Goal: Task Accomplishment & Management: Manage account settings

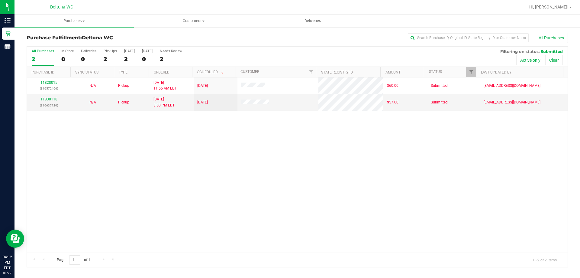
click at [420, 203] on div "11828015 (316572466) N/A Pickup [DATE] 11:55 AM EDT 8/22/2025 $60.00 Submitted …" at bounding box center [297, 164] width 541 height 175
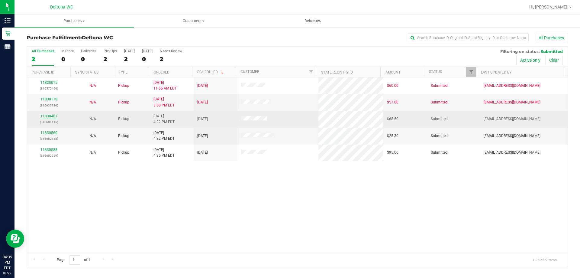
click at [52, 117] on link "11830467" at bounding box center [49, 116] width 17 height 4
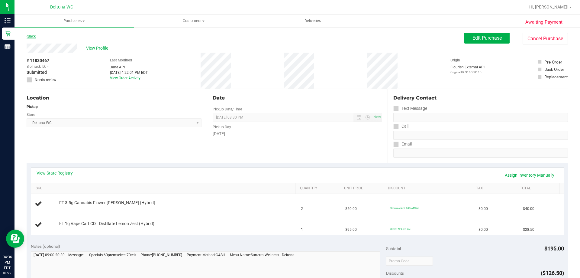
click at [27, 36] on icon at bounding box center [27, 36] width 1 height 4
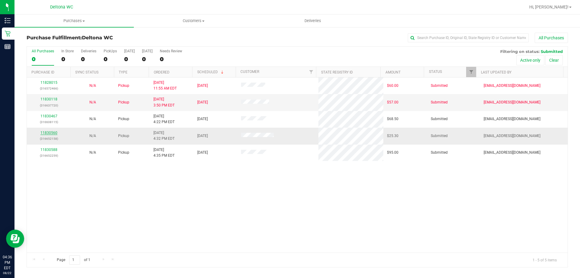
click at [44, 134] on link "11830560" at bounding box center [49, 133] width 17 height 4
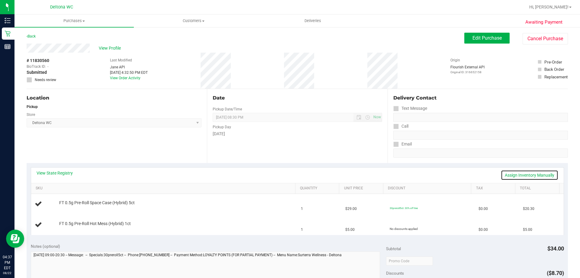
click at [524, 173] on link "Assign Inventory Manually" at bounding box center [529, 175] width 57 height 10
click at [537, 174] on link "Save & Exit" at bounding box center [544, 175] width 28 height 10
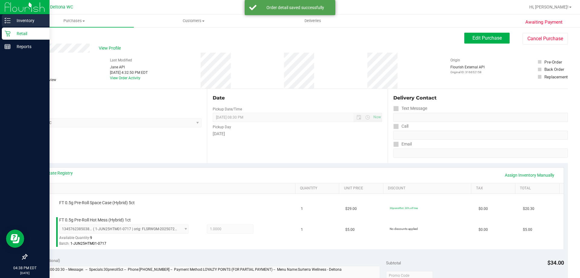
click at [21, 19] on p "Inventory" at bounding box center [29, 20] width 36 height 7
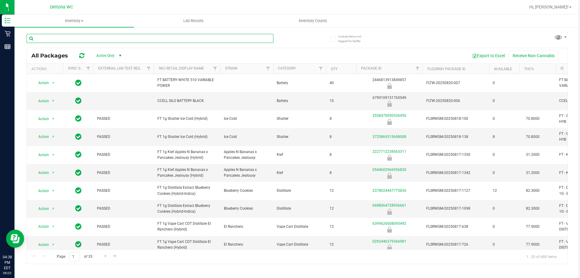
click at [109, 41] on input "text" at bounding box center [150, 38] width 247 height 9
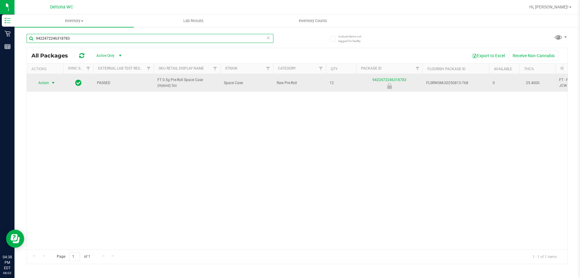
type input "9422472246318783"
click at [48, 81] on span "Action" at bounding box center [41, 83] width 16 height 8
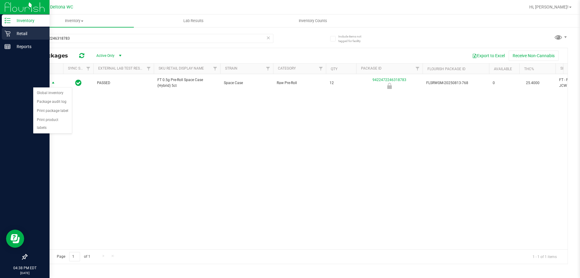
click at [11, 36] on p "Retail" at bounding box center [29, 33] width 36 height 7
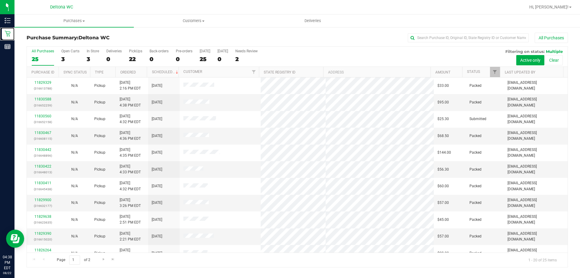
scroll to position [160, 0]
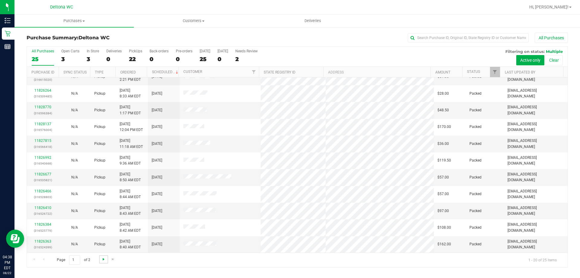
click at [104, 257] on span "Go to the next page" at bounding box center [103, 259] width 5 height 5
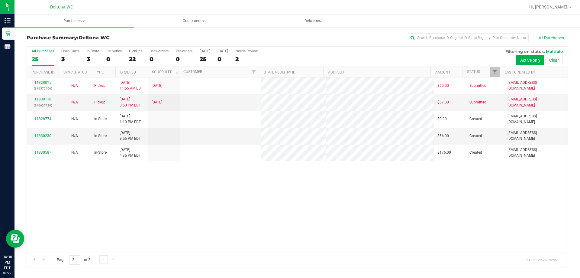
scroll to position [0, 0]
click at [43, 261] on link "Go to the previous page" at bounding box center [43, 259] width 9 height 8
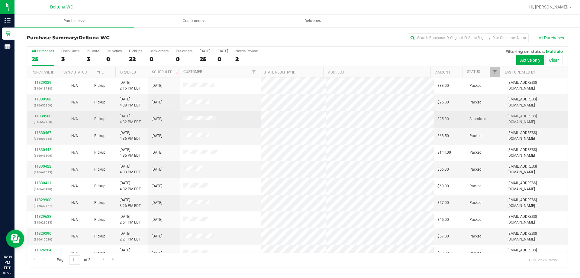
click at [48, 117] on link "11830560" at bounding box center [42, 116] width 17 height 4
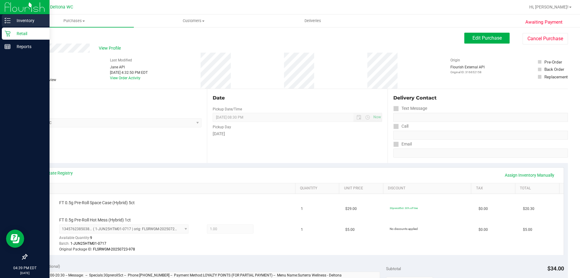
click at [11, 22] on p "Inventory" at bounding box center [29, 20] width 36 height 7
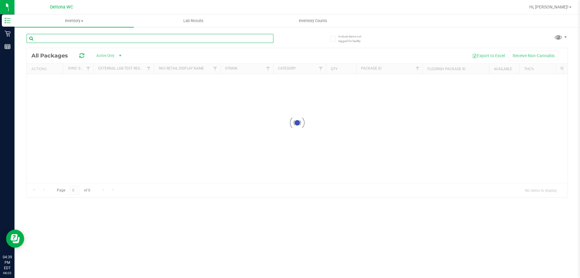
click at [152, 42] on input "text" at bounding box center [150, 38] width 247 height 9
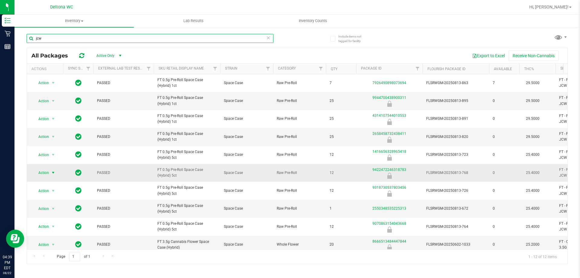
type input "jcw"
click at [43, 171] on span "Action" at bounding box center [41, 172] width 16 height 8
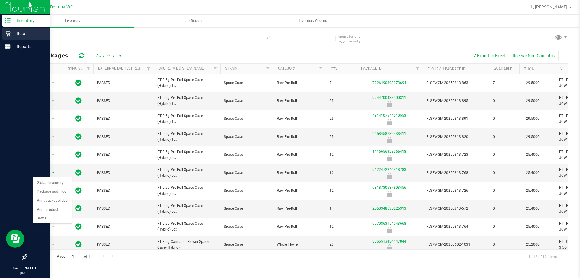
click at [7, 31] on icon at bounding box center [8, 34] width 6 height 6
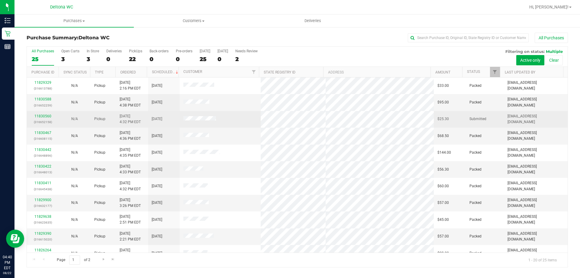
click at [45, 114] on div "11830560 (316652158)" at bounding box center [43, 118] width 24 height 11
click at [45, 114] on link "11830560" at bounding box center [42, 116] width 17 height 4
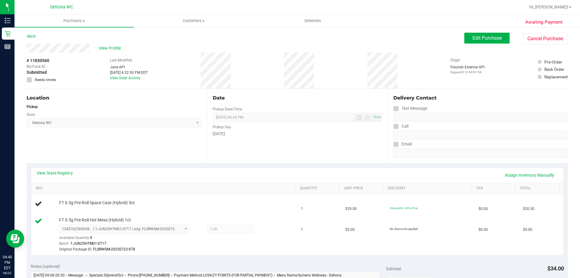
click at [215, 162] on div "Date Pickup Date/Time [DATE] Now [DATE] 08:30 PM Now Pickup Day [DATE]" at bounding box center [297, 126] width 180 height 74
click at [528, 175] on link "Assign Inventory Manually" at bounding box center [529, 175] width 57 height 10
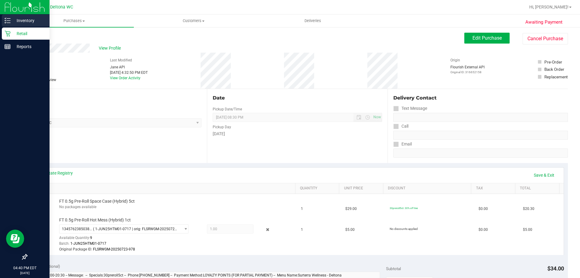
click at [21, 22] on p "Inventory" at bounding box center [29, 20] width 36 height 7
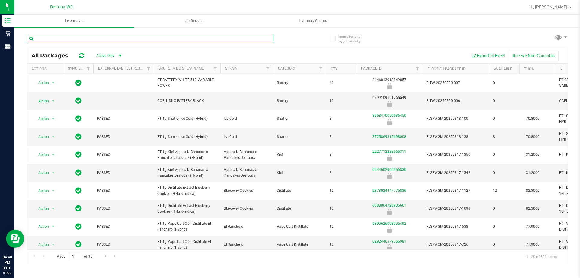
click at [119, 39] on input "text" at bounding box center [150, 38] width 247 height 9
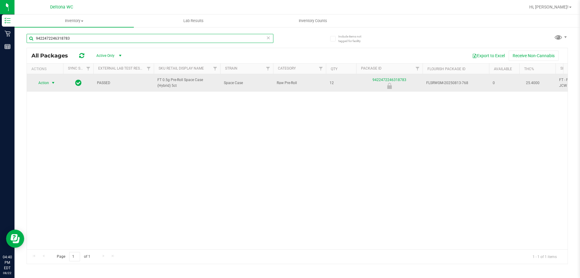
type input "9422472246318783"
click at [44, 82] on span "Action" at bounding box center [41, 83] width 16 height 8
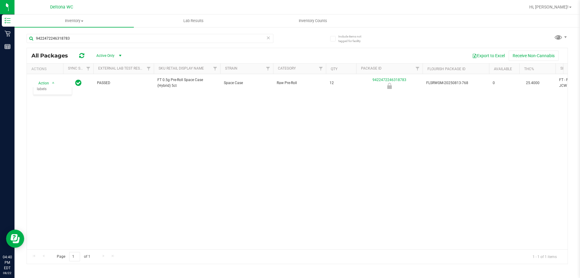
drag, startPoint x: 245, startPoint y: 122, endPoint x: 284, endPoint y: 122, distance: 39.0
click at [283, 122] on div "Action Action Global inventory Package audit log Print package label Print prod…" at bounding box center [297, 161] width 541 height 175
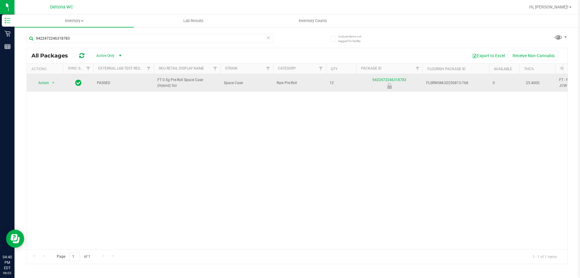
click at [388, 77] on div "9422472246318783" at bounding box center [389, 83] width 68 height 12
click at [387, 80] on link "9422472246318783" at bounding box center [390, 80] width 34 height 4
click at [50, 80] on span "select" at bounding box center [54, 83] width 8 height 8
click at [57, 82] on div "Action Action Global inventory Package audit log Print package label Print prod…" at bounding box center [45, 83] width 29 height 8
click at [52, 82] on span "select" at bounding box center [53, 82] width 5 height 5
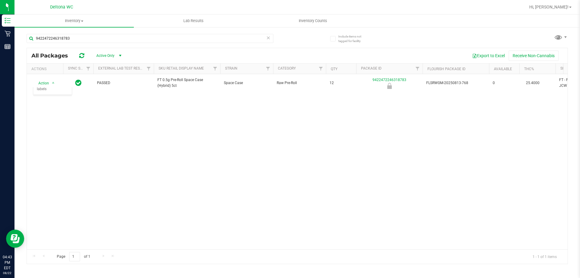
drag, startPoint x: 183, startPoint y: 153, endPoint x: 52, endPoint y: 73, distance: 154.1
click at [177, 150] on div "Action Action Global inventory Package audit log Print package label Print prod…" at bounding box center [297, 161] width 541 height 175
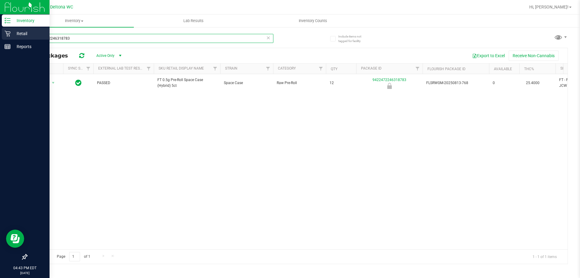
drag, startPoint x: 77, startPoint y: 39, endPoint x: 8, endPoint y: 39, distance: 69.2
click at [12, 39] on div "Inventory Retail Reports 04:43 PM EDT [DATE] 08/22 Deltona WC Hi, [PERSON_NAME]…" at bounding box center [290, 139] width 580 height 278
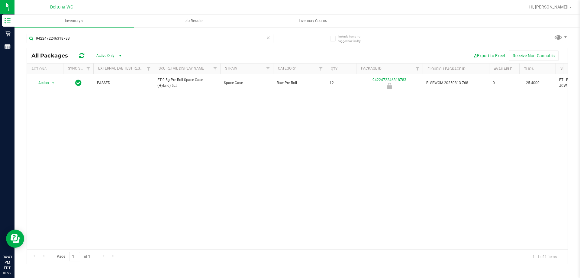
drag, startPoint x: 159, startPoint y: 125, endPoint x: 148, endPoint y: 115, distance: 14.3
click at [157, 123] on div "Action Action Global inventory Package audit log Print package label Print prod…" at bounding box center [297, 161] width 541 height 175
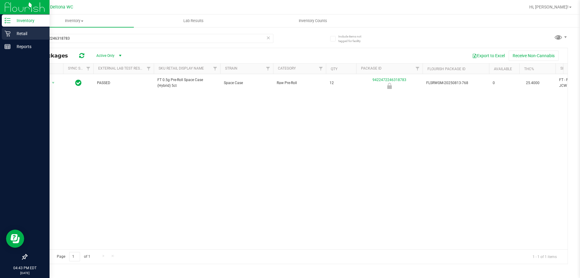
click at [36, 36] on p "Retail" at bounding box center [29, 33] width 36 height 7
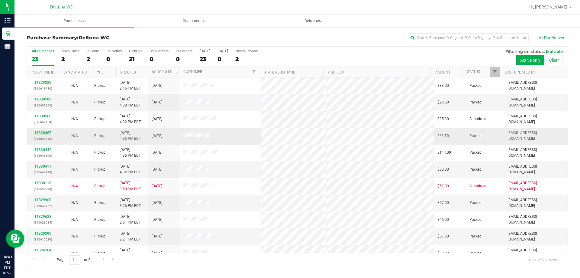
click at [39, 131] on link "11830467" at bounding box center [42, 133] width 17 height 4
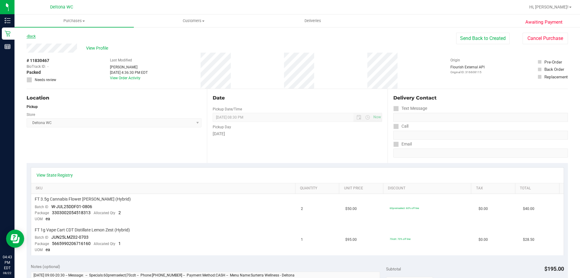
click at [32, 35] on link "Back" at bounding box center [31, 36] width 9 height 4
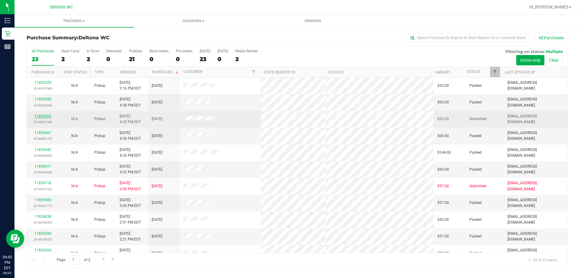
click at [50, 116] on link "11830560" at bounding box center [42, 116] width 17 height 4
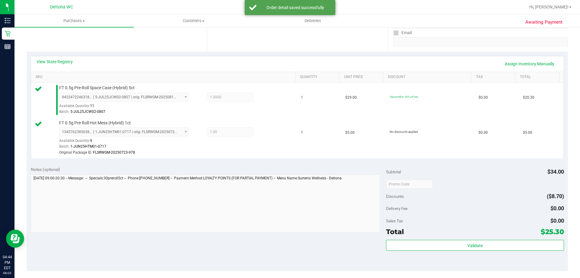
scroll to position [144, 0]
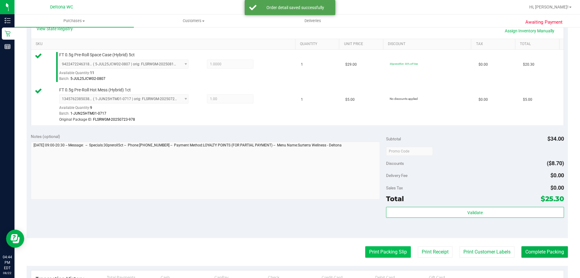
click at [383, 254] on button "Print Packing Slip" at bounding box center [388, 251] width 46 height 11
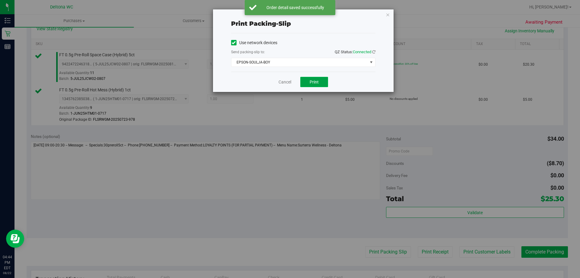
click at [317, 86] on button "Print" at bounding box center [314, 82] width 28 height 10
click at [280, 83] on link "Cancel" at bounding box center [285, 82] width 13 height 6
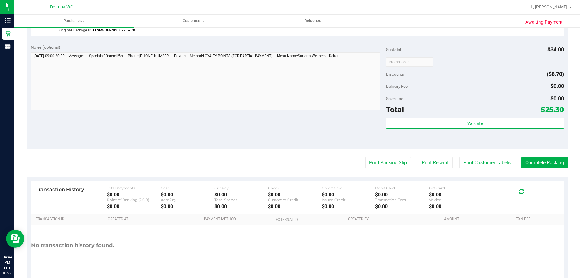
scroll to position [257, 0]
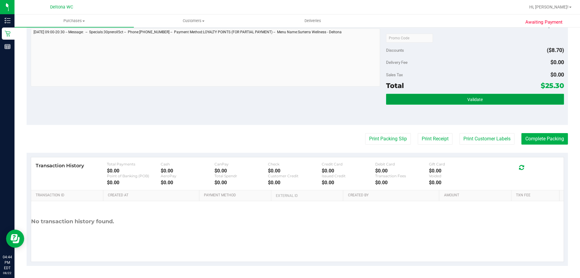
click at [449, 98] on button "Validate" at bounding box center [475, 99] width 178 height 11
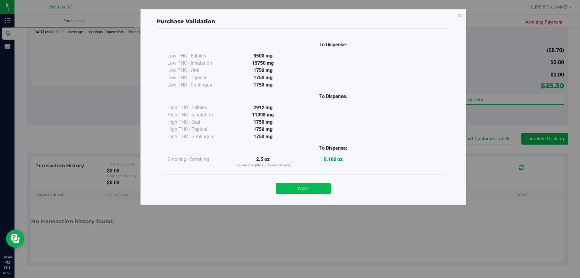
click at [303, 190] on button "Close" at bounding box center [303, 188] width 55 height 11
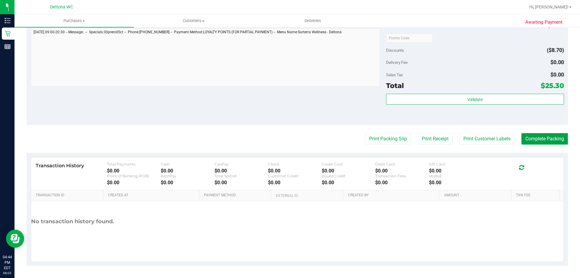
click at [544, 139] on button "Complete Packing" at bounding box center [545, 138] width 47 height 11
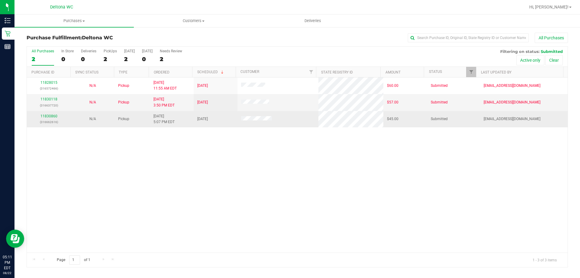
click at [45, 119] on p "(316662616)" at bounding box center [49, 122] width 37 height 6
click at [49, 116] on link "11830860" at bounding box center [49, 116] width 17 height 4
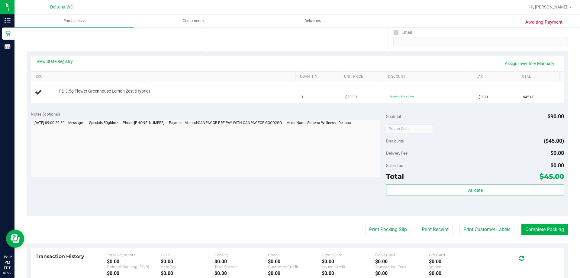
scroll to position [104, 0]
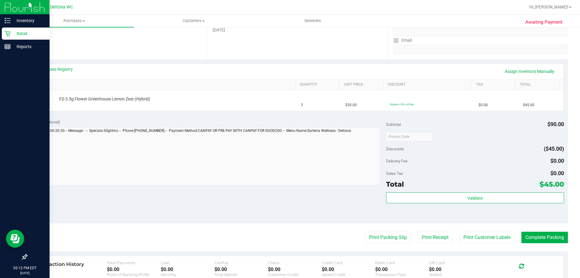
click at [6, 29] on div "Retail" at bounding box center [26, 34] width 48 height 12
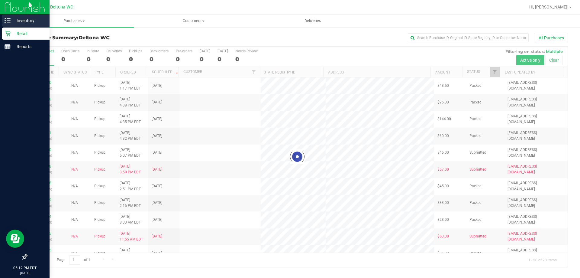
click at [36, 21] on p "Inventory" at bounding box center [29, 20] width 36 height 7
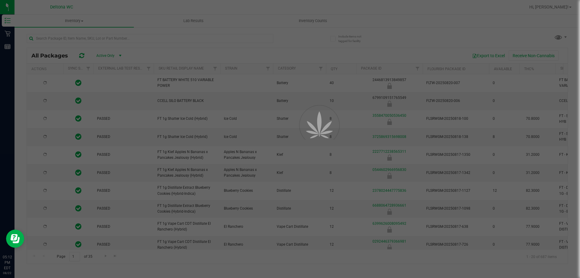
click at [189, 37] on div at bounding box center [290, 139] width 580 height 278
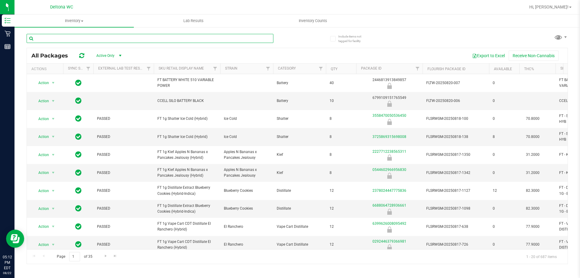
click at [145, 36] on input "text" at bounding box center [150, 38] width 247 height 9
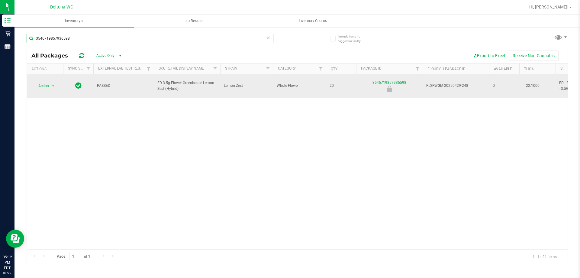
type input "3546719857936598"
click at [41, 83] on span "Action" at bounding box center [41, 86] width 16 height 8
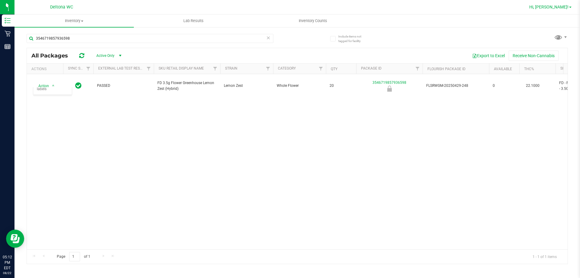
click at [555, 4] on link "Hi, [PERSON_NAME]!" at bounding box center [550, 7] width 47 height 6
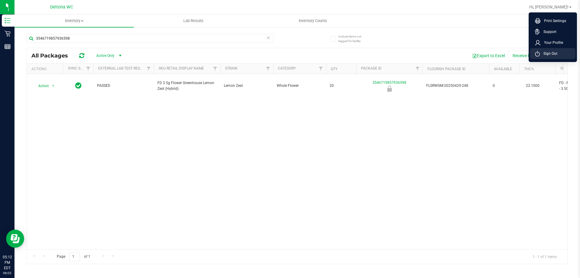
click at [545, 48] on li "Sign Out" at bounding box center [552, 53] width 45 height 11
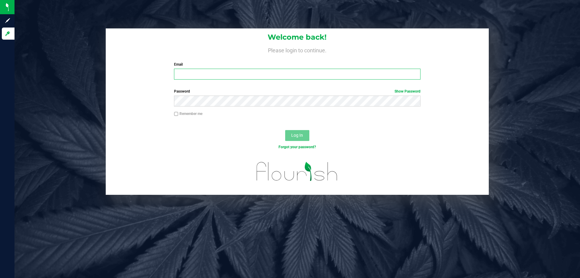
click at [251, 76] on input "Email" at bounding box center [297, 74] width 246 height 11
type input "[EMAIL_ADDRESS][DOMAIN_NAME]"
click at [285, 130] on button "Log In" at bounding box center [297, 135] width 24 height 11
